Goal: Task Accomplishment & Management: Use online tool/utility

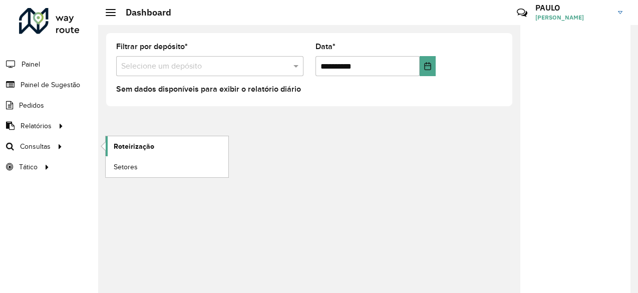
click at [123, 148] on span "Roteirização" at bounding box center [134, 146] width 41 height 11
click at [118, 163] on span "Setores" at bounding box center [126, 167] width 25 height 11
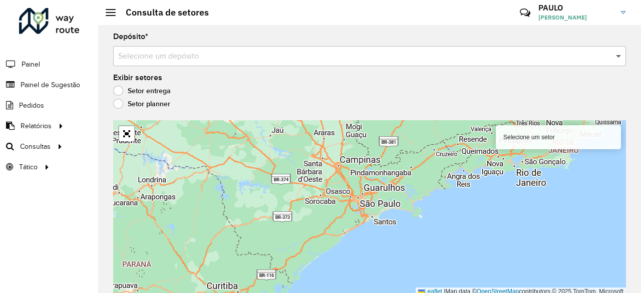
click at [620, 54] on span at bounding box center [619, 56] width 13 height 12
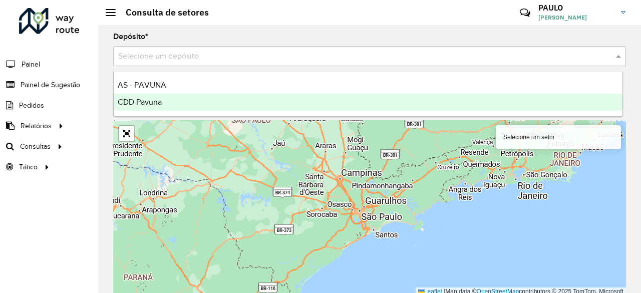
click at [160, 102] on span "CDD Pavuna" at bounding box center [140, 102] width 44 height 9
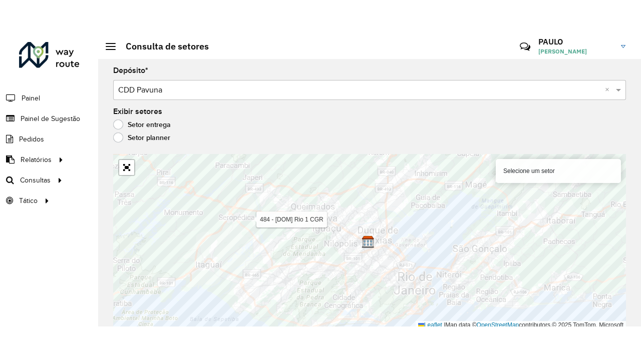
scroll to position [3, 0]
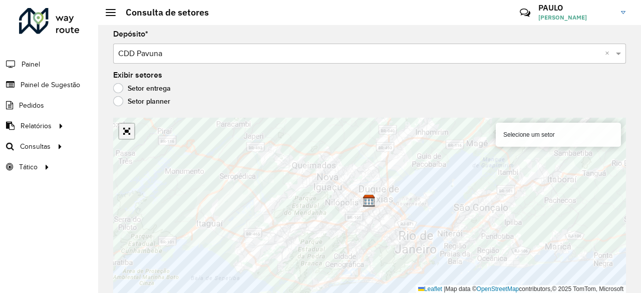
click at [127, 132] on link "Abrir mapa em tela cheia" at bounding box center [126, 131] width 15 height 15
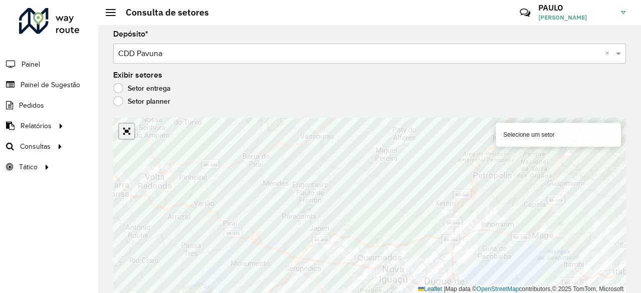
scroll to position [0, 0]
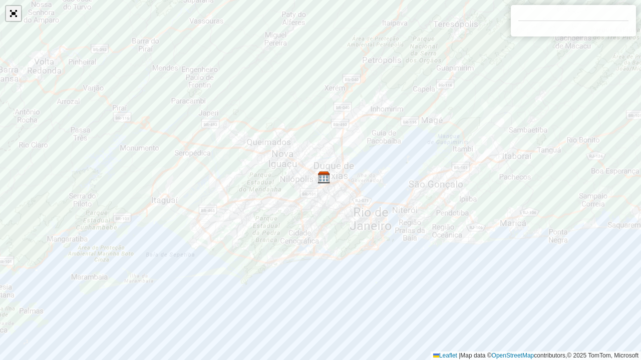
click at [11, 17] on link "Abrir mapa em tela cheia" at bounding box center [13, 13] width 15 height 15
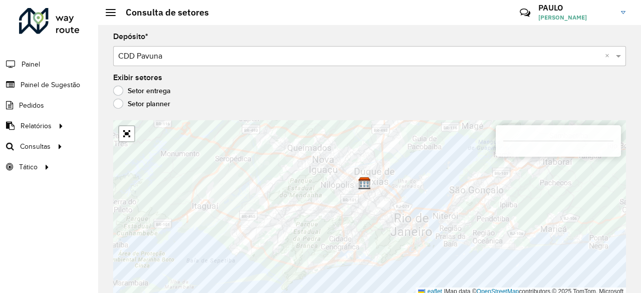
scroll to position [3, 0]
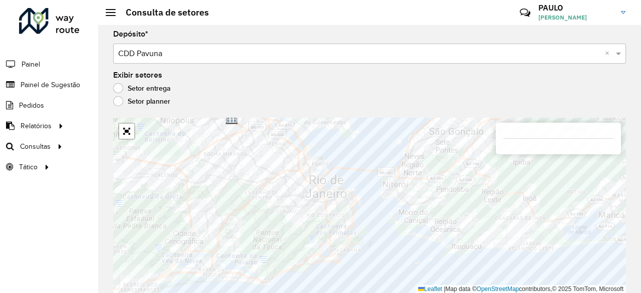
click at [121, 107] on div "Setor planner" at bounding box center [369, 104] width 513 height 12
click at [119, 99] on label "Setor planner" at bounding box center [141, 101] width 57 height 10
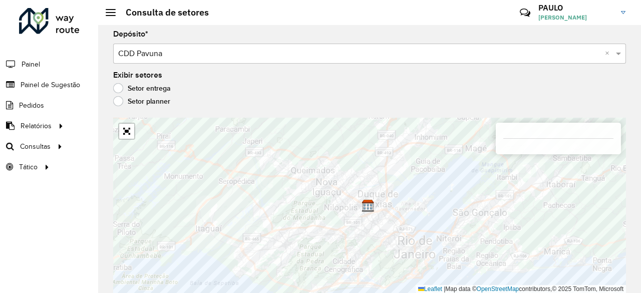
click at [116, 90] on label "Setor entrega" at bounding box center [142, 88] width 58 height 10
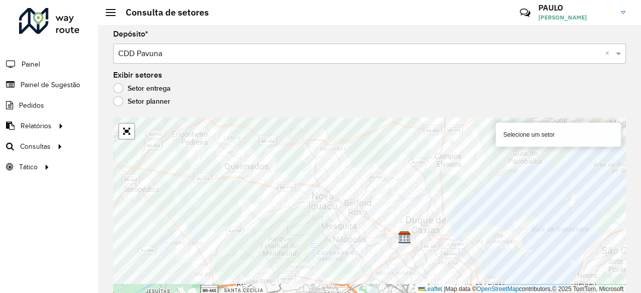
click at [342, 69] on div "Depósito * Selecione um depósito × CDD Pavuna × Exibir setores Setor entrega Se…" at bounding box center [369, 157] width 543 height 268
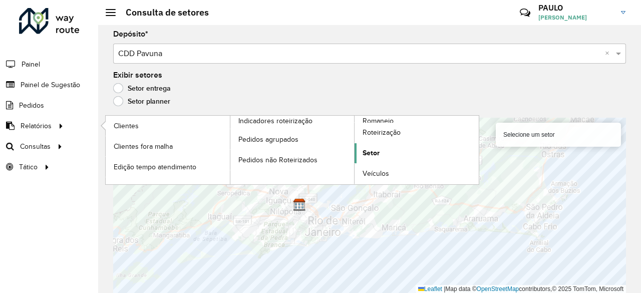
click at [376, 152] on span "Setor" at bounding box center [370, 153] width 17 height 11
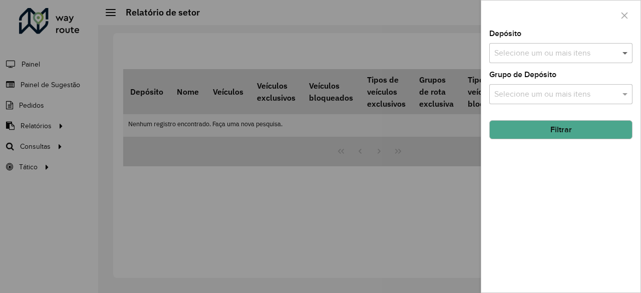
click at [624, 56] on span at bounding box center [626, 53] width 13 height 12
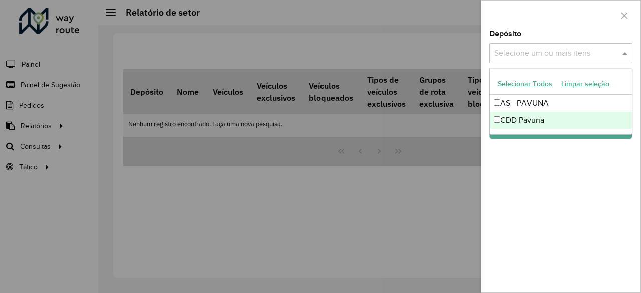
click at [539, 117] on div "CDD Pavuna" at bounding box center [561, 120] width 143 height 17
click at [543, 166] on div "Depósito Selecione um ou mais itens CDD Pavuna × × Grupo de Depósito Selecione …" at bounding box center [560, 161] width 159 height 262
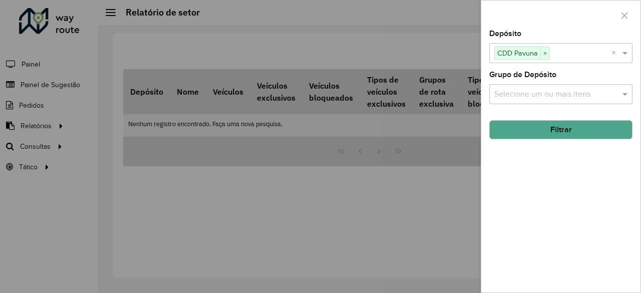
click at [553, 134] on button "Filtrar" at bounding box center [560, 129] width 143 height 19
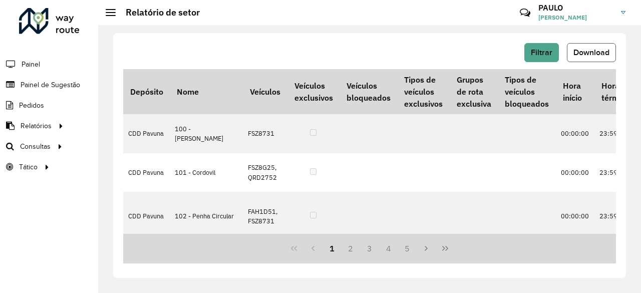
click at [587, 55] on span "Download" at bounding box center [591, 52] width 36 height 9
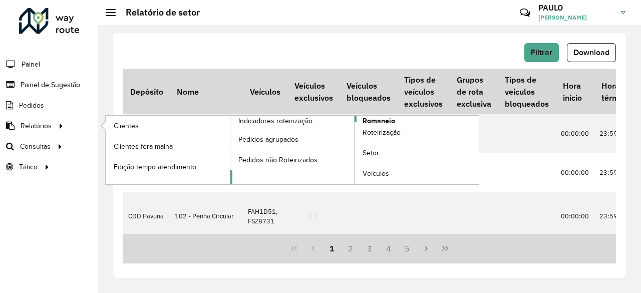
click at [371, 119] on span "Romaneio" at bounding box center [378, 121] width 33 height 11
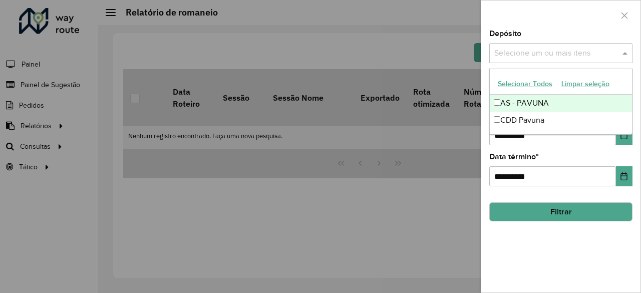
click at [624, 53] on span at bounding box center [626, 53] width 13 height 12
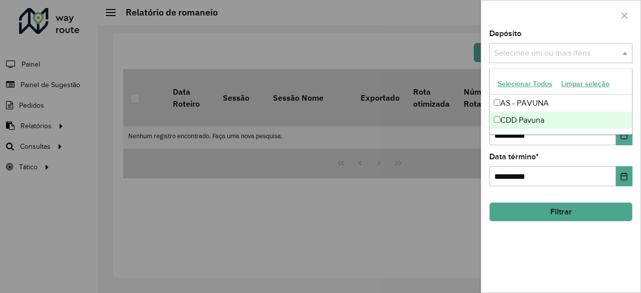
click at [533, 118] on div "CDD Pavuna" at bounding box center [561, 120] width 143 height 17
click at [547, 240] on div "**********" at bounding box center [560, 161] width 159 height 262
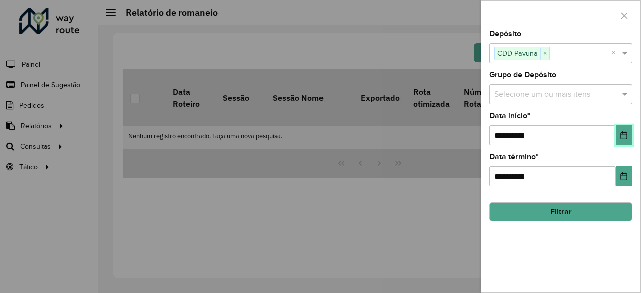
click at [623, 137] on icon "Choose Date" at bounding box center [624, 135] width 8 height 8
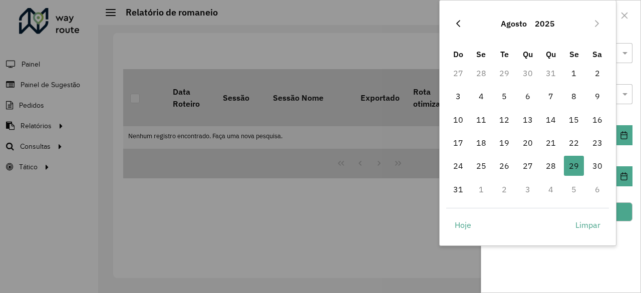
click at [459, 23] on icon "Previous Month" at bounding box center [458, 24] width 8 height 8
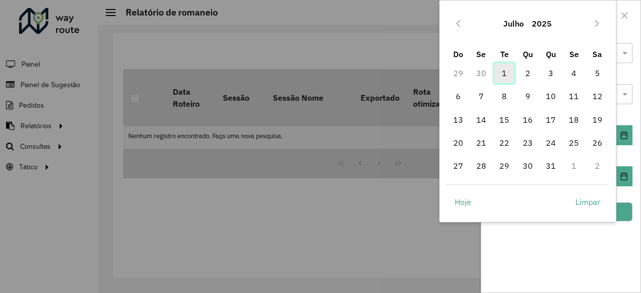
click at [499, 77] on span "1" at bounding box center [504, 73] width 20 height 20
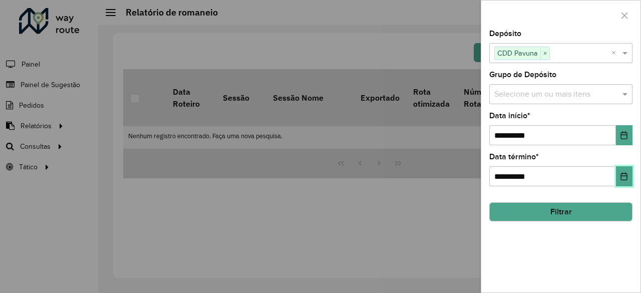
click at [624, 180] on button "Choose Date" at bounding box center [624, 176] width 17 height 20
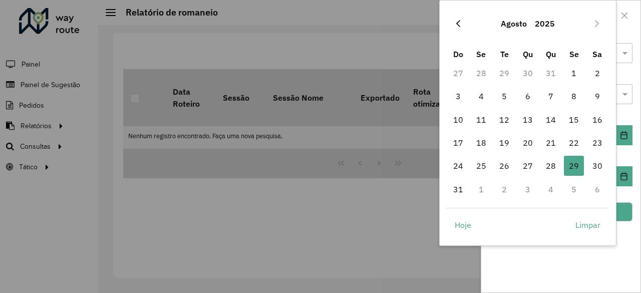
click at [459, 23] on icon "Previous Month" at bounding box center [458, 24] width 8 height 8
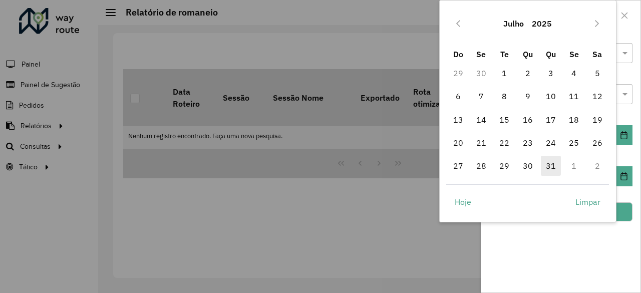
click at [548, 163] on span "31" at bounding box center [551, 166] width 20 height 20
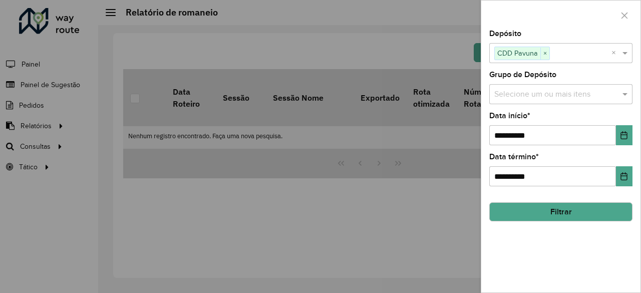
click at [547, 249] on div "**********" at bounding box center [560, 161] width 159 height 262
click at [556, 210] on button "Filtrar" at bounding box center [560, 211] width 143 height 19
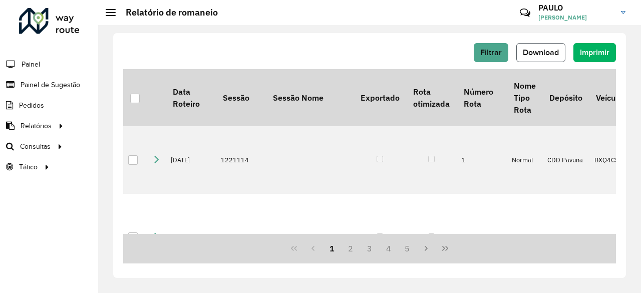
click at [541, 54] on span "Download" at bounding box center [541, 52] width 36 height 9
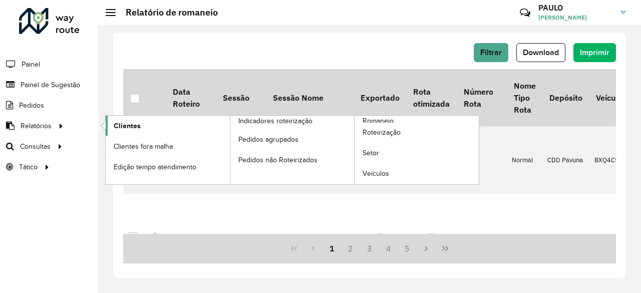
click at [122, 128] on span "Clientes" at bounding box center [127, 126] width 27 height 11
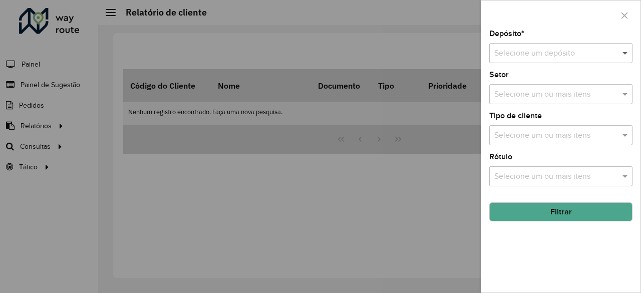
click at [623, 54] on span at bounding box center [626, 53] width 13 height 12
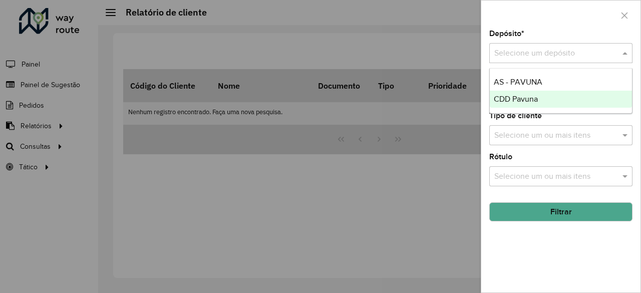
click at [521, 97] on span "CDD Pavuna" at bounding box center [516, 99] width 44 height 9
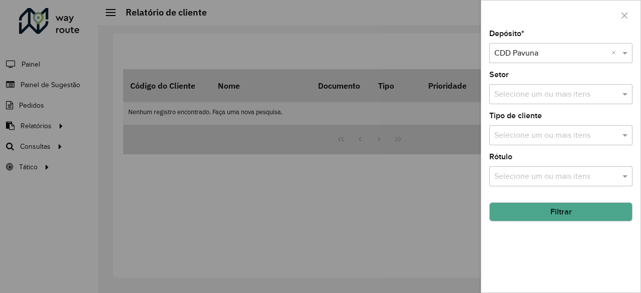
click at [549, 213] on button "Filtrar" at bounding box center [560, 211] width 143 height 19
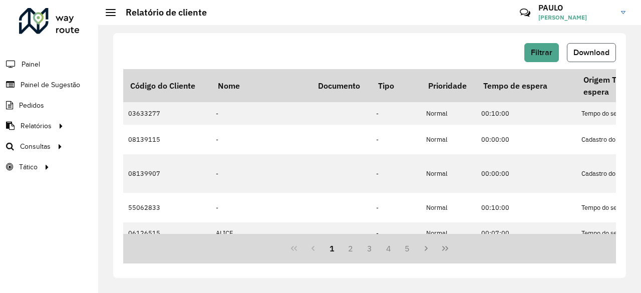
click at [587, 56] on span "Download" at bounding box center [591, 52] width 36 height 9
click at [587, 54] on span "Download" at bounding box center [591, 52] width 36 height 9
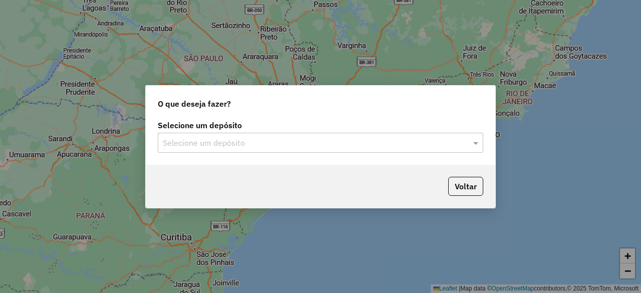
click at [183, 145] on input "text" at bounding box center [310, 143] width 295 height 12
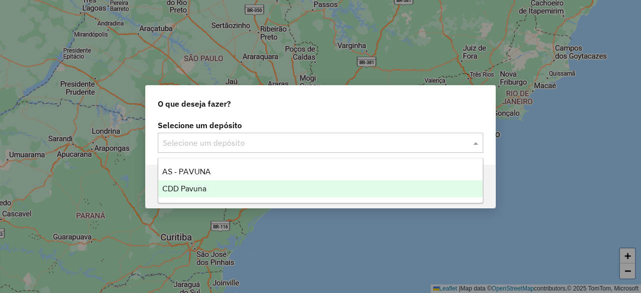
click at [182, 189] on span "CDD Pavuna" at bounding box center [184, 188] width 44 height 9
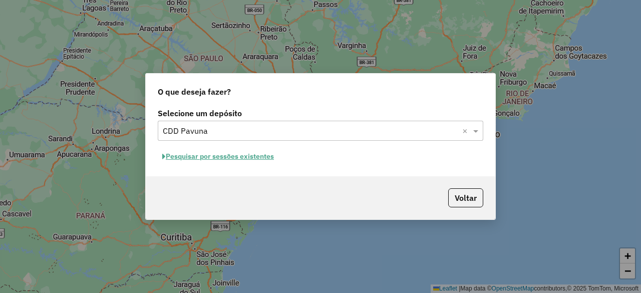
click at [250, 157] on button "Pesquisar por sessões existentes" at bounding box center [218, 157] width 121 height 16
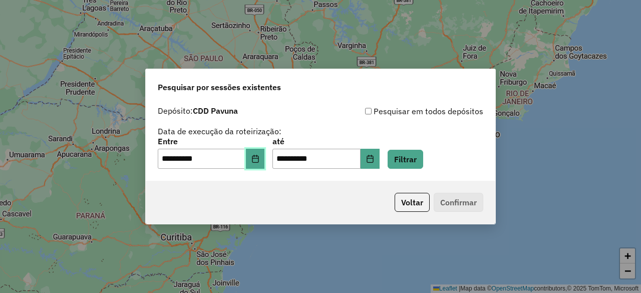
click at [265, 159] on button "Choose Date" at bounding box center [255, 159] width 19 height 20
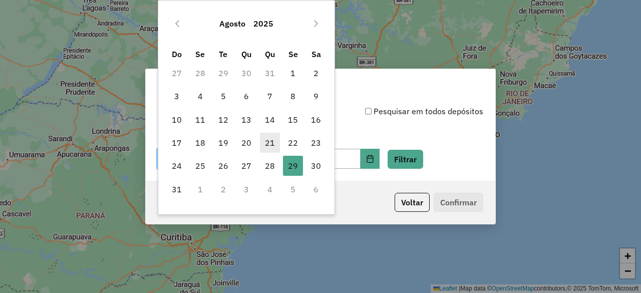
click at [268, 145] on span "21" at bounding box center [270, 143] width 20 height 20
type input "**********"
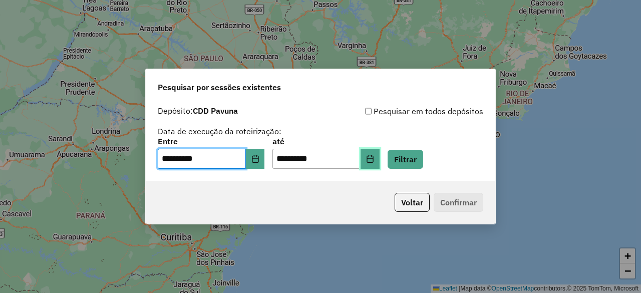
click at [373, 163] on icon "Choose Date" at bounding box center [369, 159] width 7 height 8
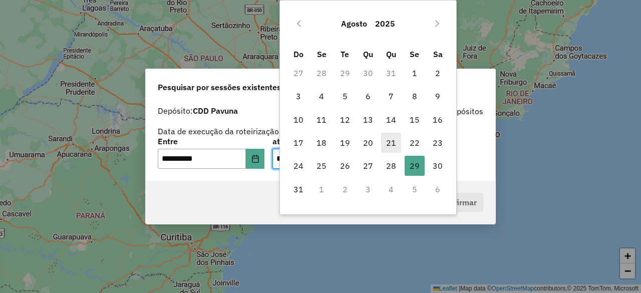
click at [389, 140] on span "21" at bounding box center [391, 143] width 20 height 20
type input "**********"
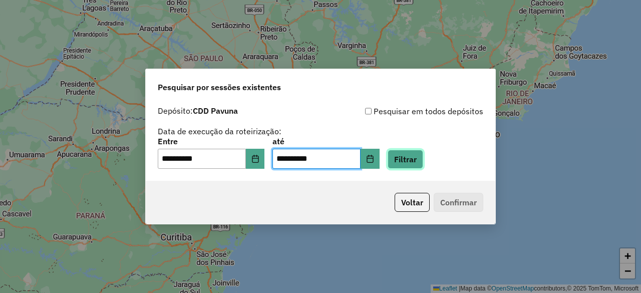
click at [422, 164] on button "Filtrar" at bounding box center [405, 159] width 36 height 19
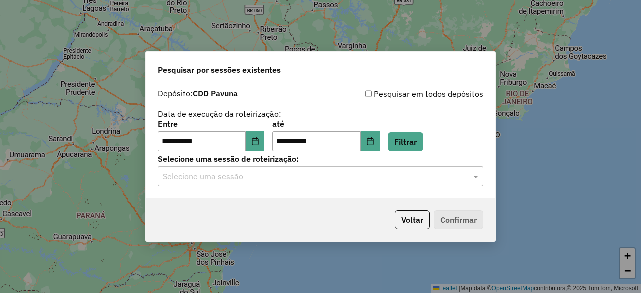
click at [260, 175] on input "text" at bounding box center [310, 177] width 295 height 12
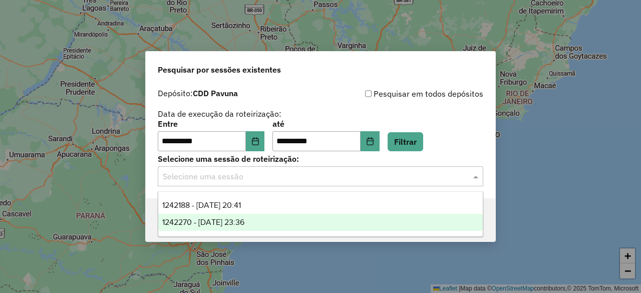
click at [205, 222] on span "1242270 - 21/08/2025 23:36" at bounding box center [203, 222] width 82 height 9
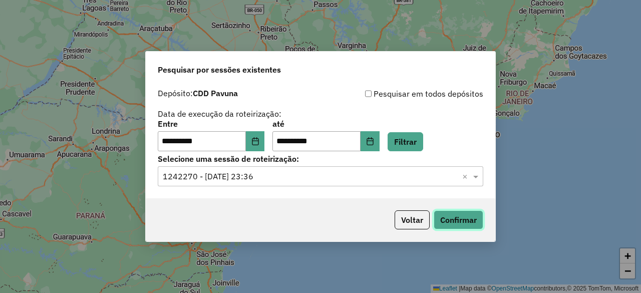
click at [456, 219] on button "Confirmar" at bounding box center [459, 219] width 50 height 19
click at [474, 177] on span at bounding box center [477, 176] width 13 height 12
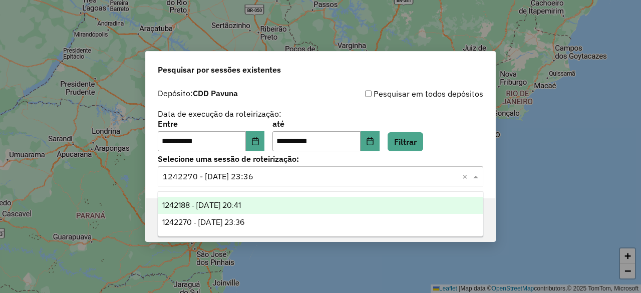
click at [210, 205] on span "1242188 - 21/08/2025 20:41" at bounding box center [201, 205] width 79 height 9
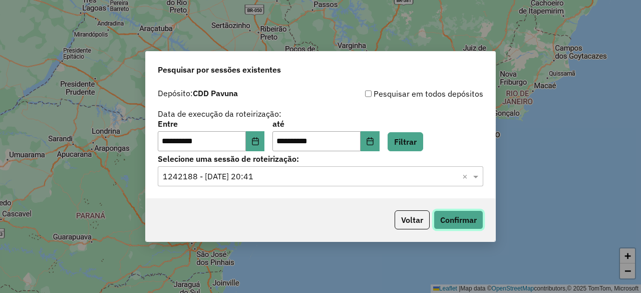
click at [462, 225] on button "Confirmar" at bounding box center [459, 219] width 50 height 19
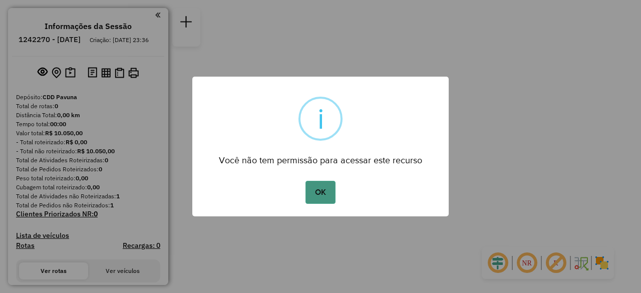
click at [324, 197] on button "OK" at bounding box center [320, 192] width 30 height 23
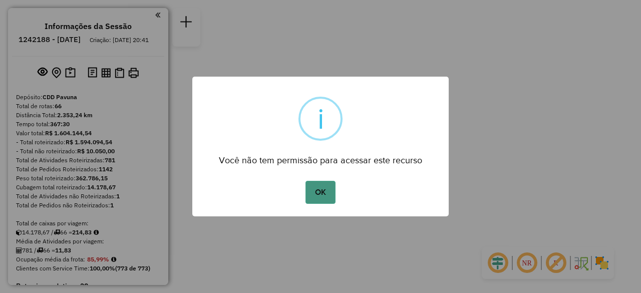
click at [308, 196] on button "OK" at bounding box center [320, 192] width 30 height 23
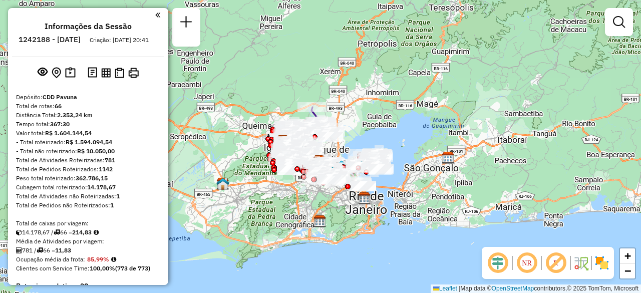
drag, startPoint x: 286, startPoint y: 107, endPoint x: 284, endPoint y: 124, distance: 16.6
click at [284, 130] on div at bounding box center [287, 133] width 6 height 6
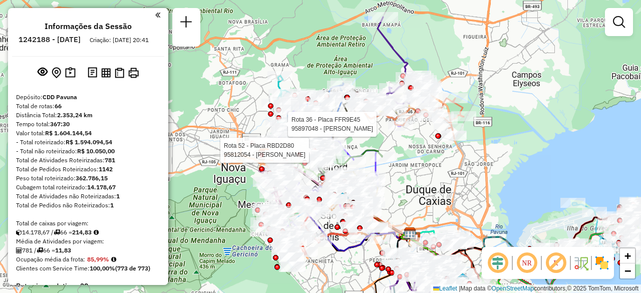
click at [155, 17] on em at bounding box center [157, 15] width 5 height 9
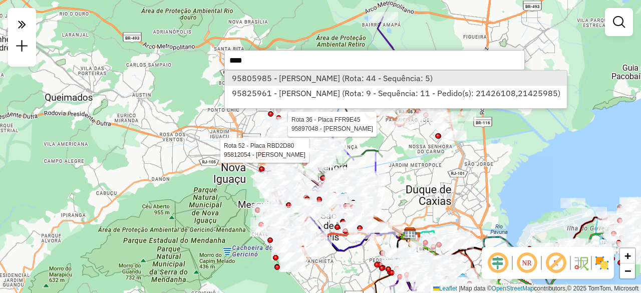
type input "****"
click at [267, 77] on li "95805985 - [PERSON_NAME] (Rota: 44 - Sequência: 5)" at bounding box center [396, 78] width 342 height 15
select select "**********"
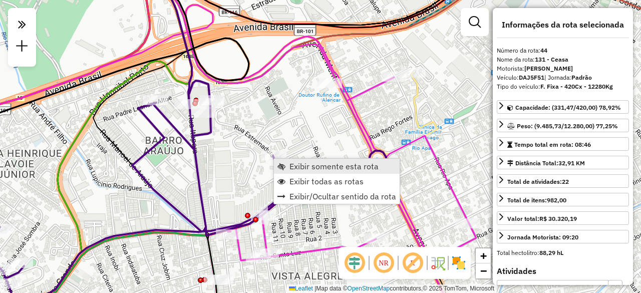
click at [293, 166] on span "Exibir somente esta rota" at bounding box center [333, 166] width 89 height 8
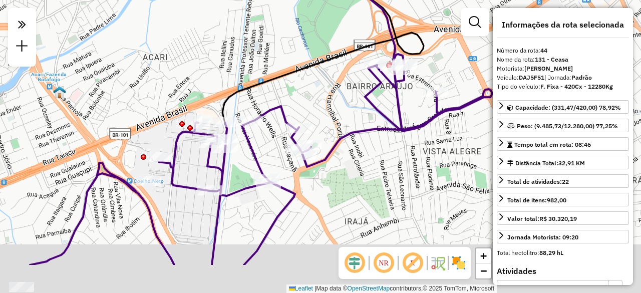
drag, startPoint x: 337, startPoint y: 157, endPoint x: 278, endPoint y: 89, distance: 90.5
click at [278, 89] on div "Janela de atendimento Grade de atendimento Capacidade Transportadoras Veículos …" at bounding box center [320, 146] width 641 height 293
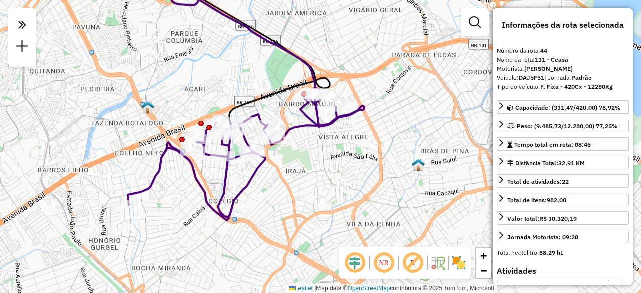
drag, startPoint x: 265, startPoint y: 63, endPoint x: 248, endPoint y: 86, distance: 27.9
click at [248, 86] on div "Janela de atendimento Grade de atendimento Capacidade Transportadoras Veículos …" at bounding box center [320, 146] width 641 height 293
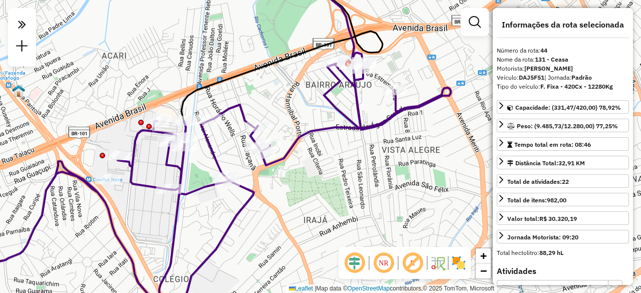
drag, startPoint x: 301, startPoint y: 179, endPoint x: 334, endPoint y: 184, distance: 33.5
click at [333, 184] on div "Janela de atendimento Grade de atendimento Capacidade Transportadoras Veículos …" at bounding box center [320, 146] width 641 height 293
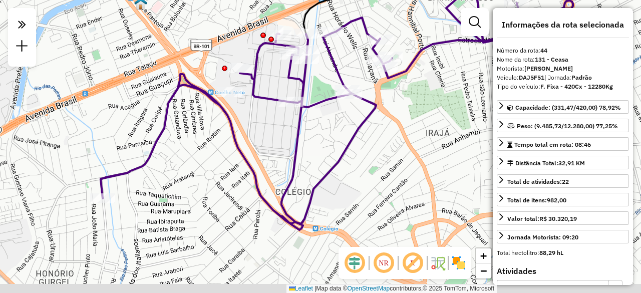
drag, startPoint x: 194, startPoint y: 197, endPoint x: 227, endPoint y: 144, distance: 62.8
click at [227, 144] on div "Janela de atendimento Grade de atendimento Capacidade Transportadoras Veículos …" at bounding box center [320, 146] width 641 height 293
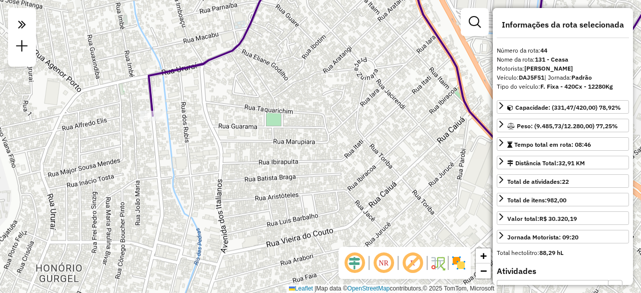
drag, startPoint x: 87, startPoint y: 223, endPoint x: 137, endPoint y: 144, distance: 93.5
click at [137, 144] on div "Janela de atendimento Grade de atendimento Capacidade Transportadoras Veículos …" at bounding box center [320, 146] width 641 height 293
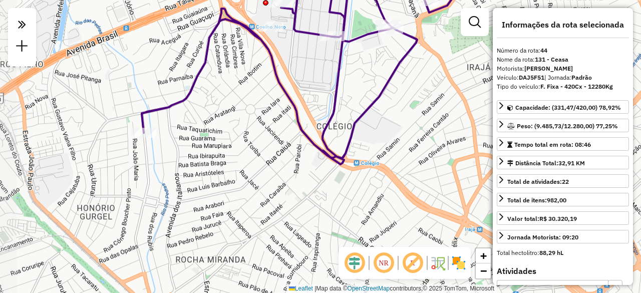
drag, startPoint x: 195, startPoint y: 116, endPoint x: 144, endPoint y: 170, distance: 74.3
click at [147, 166] on div "Janela de atendimento Grade de atendimento Capacidade Transportadoras Veículos …" at bounding box center [320, 146] width 641 height 293
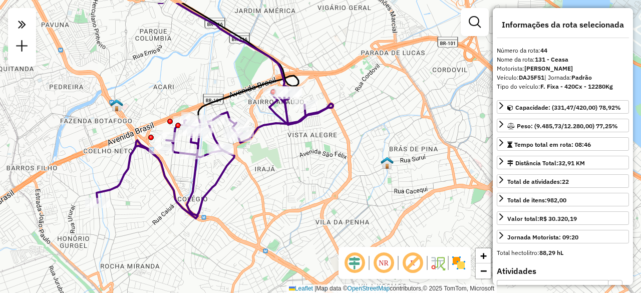
drag, startPoint x: 276, startPoint y: 144, endPoint x: 233, endPoint y: 176, distance: 53.3
click at [233, 176] on div "Janela de atendimento Grade de atendimento Capacidade Transportadoras Veículos …" at bounding box center [320, 146] width 641 height 293
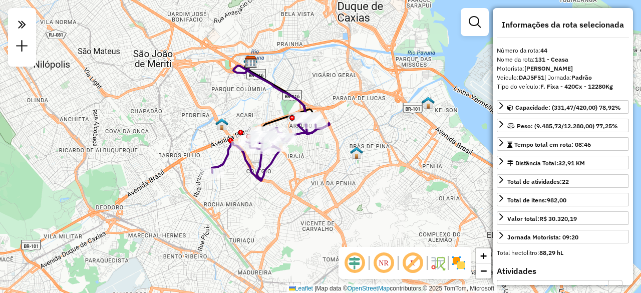
drag, startPoint x: 167, startPoint y: 131, endPoint x: 216, endPoint y: 141, distance: 50.2
click at [210, 140] on div "Janela de atendimento Grade de atendimento Capacidade Transportadoras Veículos …" at bounding box center [320, 146] width 641 height 293
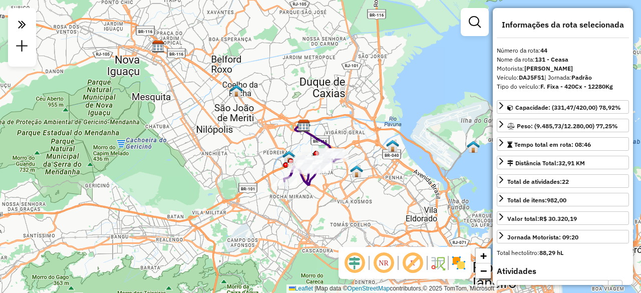
drag, startPoint x: 159, startPoint y: 128, endPoint x: 219, endPoint y: 151, distance: 63.9
click at [219, 151] on div "Janela de atendimento Grade de atendimento Capacidade Transportadoras Veículos …" at bounding box center [320, 146] width 641 height 293
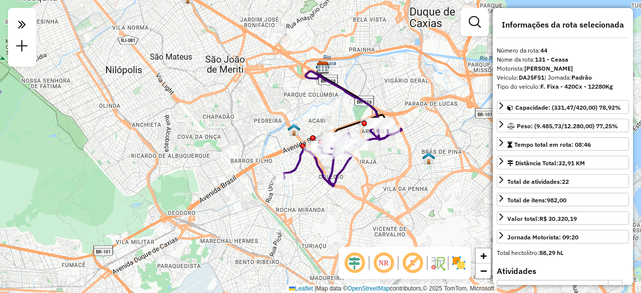
drag, startPoint x: 290, startPoint y: 182, endPoint x: 263, endPoint y: 139, distance: 50.8
click at [263, 139] on div "Janela de atendimento Grade de atendimento Capacidade Transportadoras Veículos …" at bounding box center [320, 146] width 641 height 293
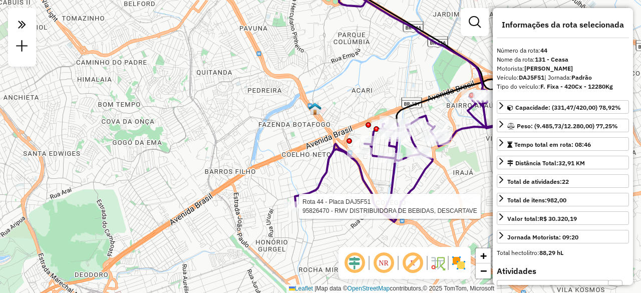
click at [275, 175] on div "Rota 44 - Placa DAJ5F51 95826470 - RMV DISTRIBUIDORA DE BEBIDAS, DESCARTAVE Jan…" at bounding box center [320, 146] width 641 height 293
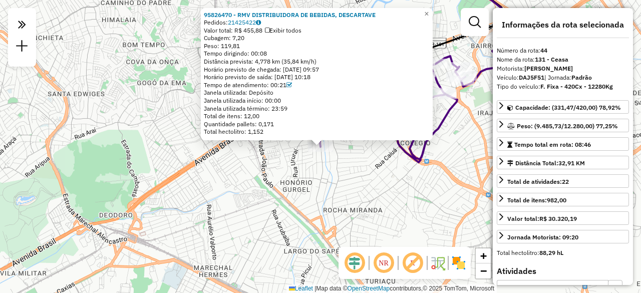
click at [333, 183] on div "Rota 44 - Placa DAJ5F51 95826470 - RMV DISTRIBUIDORA DE BEBIDAS, DESCARTAVE 958…" at bounding box center [320, 146] width 641 height 293
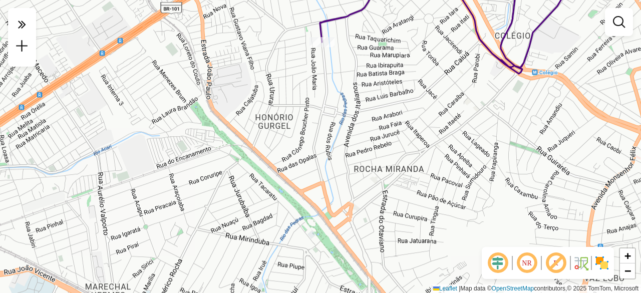
drag, startPoint x: 346, startPoint y: 196, endPoint x: 329, endPoint y: 115, distance: 83.0
click at [329, 115] on div "Janela de atendimento Grade de atendimento Capacidade Transportadoras Veículos …" at bounding box center [320, 146] width 641 height 293
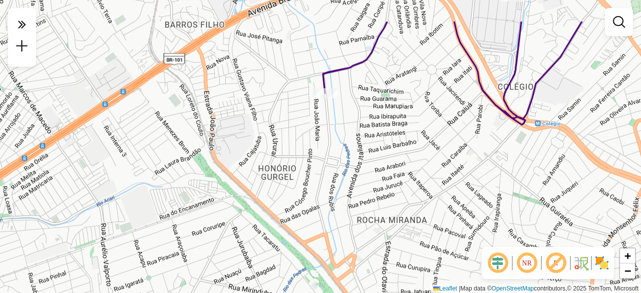
drag, startPoint x: 214, startPoint y: 68, endPoint x: 217, endPoint y: 119, distance: 51.2
click at [217, 119] on div "Janela de atendimento Grade de atendimento Capacidade Transportadoras Veículos …" at bounding box center [320, 146] width 641 height 293
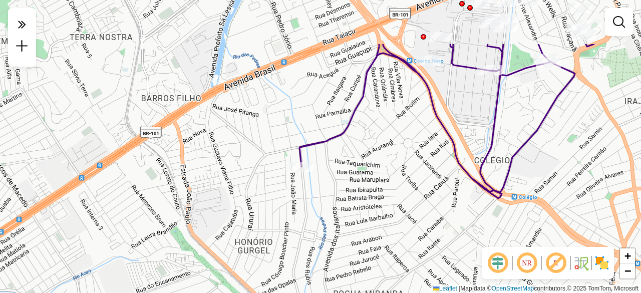
drag, startPoint x: 232, startPoint y: 87, endPoint x: 209, endPoint y: 161, distance: 77.3
click at [209, 161] on div "Janela de atendimento Grade de atendimento Capacidade Transportadoras Veículos …" at bounding box center [320, 146] width 641 height 293
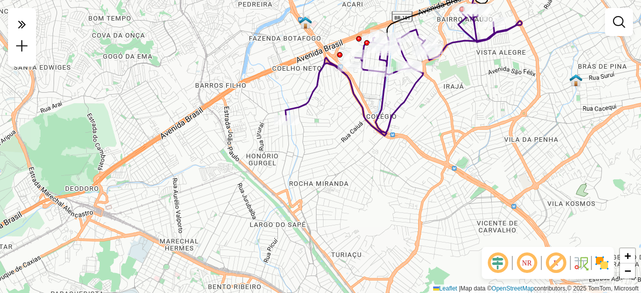
drag, startPoint x: 304, startPoint y: 197, endPoint x: 283, endPoint y: 152, distance: 49.7
click at [284, 154] on div "Janela de atendimento Grade de atendimento Capacidade Transportadoras Veículos …" at bounding box center [320, 146] width 641 height 293
